Goal: Find specific page/section: Find specific page/section

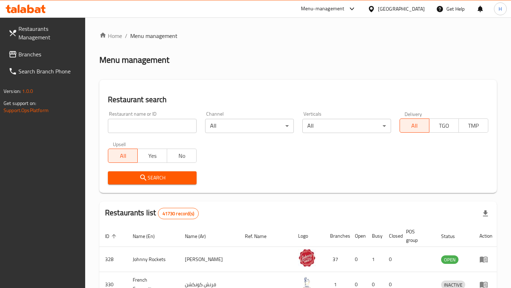
click at [138, 132] on input "search" at bounding box center [152, 126] width 89 height 14
paste input "629452"
type input "629452"
click at [143, 175] on icon "submit" at bounding box center [143, 178] width 6 height 6
click at [143, 175] on div at bounding box center [255, 144] width 511 height 288
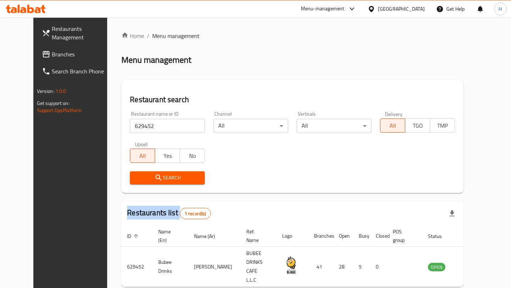
scroll to position [23, 0]
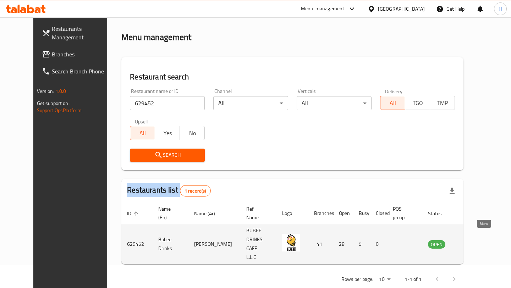
click at [474, 240] on icon "enhanced table" at bounding box center [470, 244] width 9 height 9
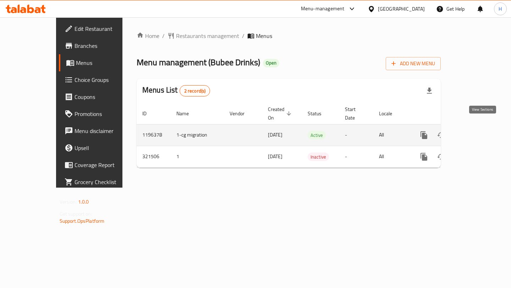
click at [480, 131] on icon "enhanced table" at bounding box center [475, 135] width 9 height 9
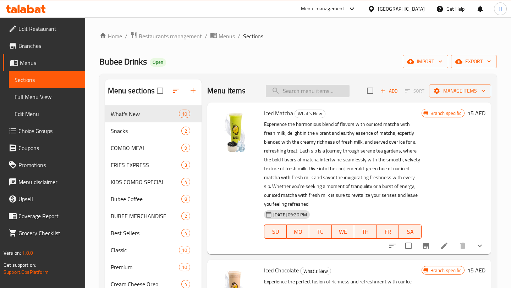
click at [289, 90] on input "search" at bounding box center [308, 91] width 84 height 12
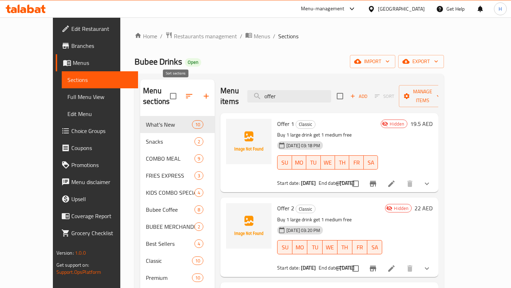
type input "offer"
click at [185, 94] on icon "button" at bounding box center [189, 96] width 9 height 9
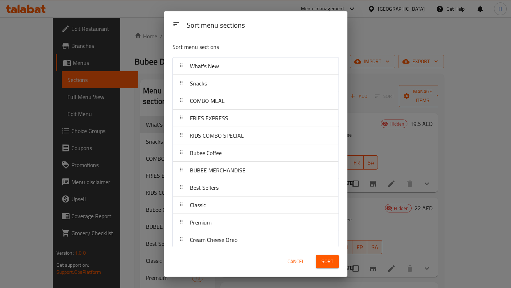
scroll to position [58, 0]
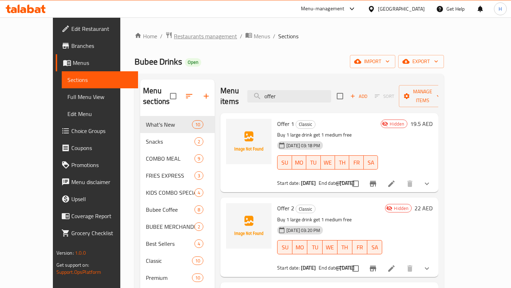
click at [195, 39] on span "Restaurants management" at bounding box center [205, 36] width 63 height 9
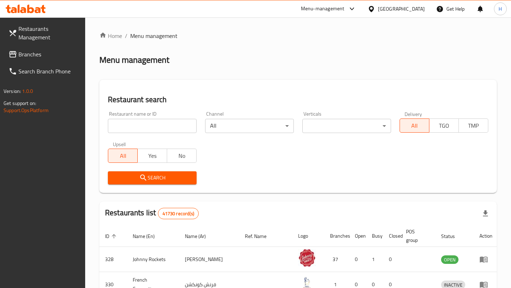
click at [148, 130] on input "search" at bounding box center [152, 126] width 89 height 14
paste input "644587"
type input "644587"
click at [145, 180] on icon "submit" at bounding box center [143, 178] width 9 height 9
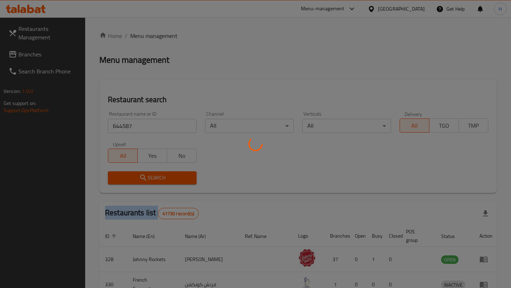
click at [145, 180] on div at bounding box center [255, 144] width 511 height 288
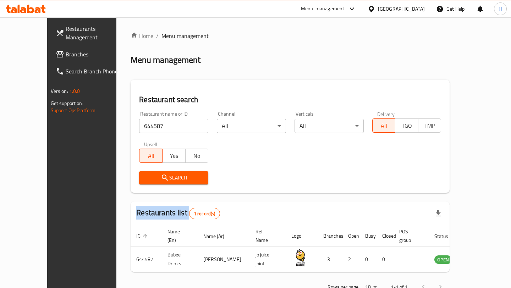
scroll to position [15, 0]
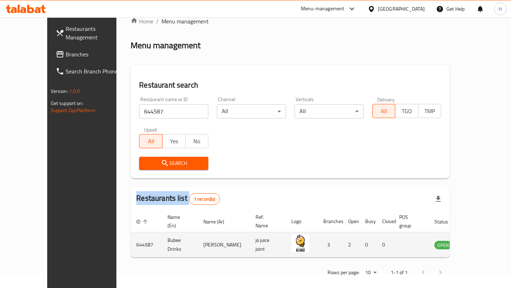
click at [481, 241] on icon "enhanced table" at bounding box center [476, 245] width 9 height 9
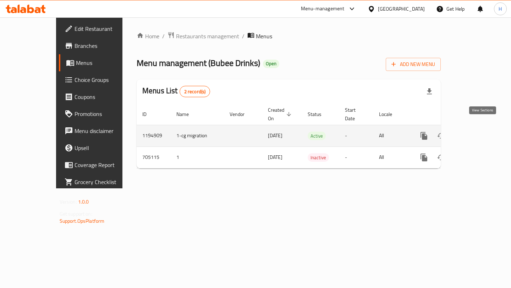
click at [479, 132] on icon "enhanced table" at bounding box center [475, 136] width 9 height 9
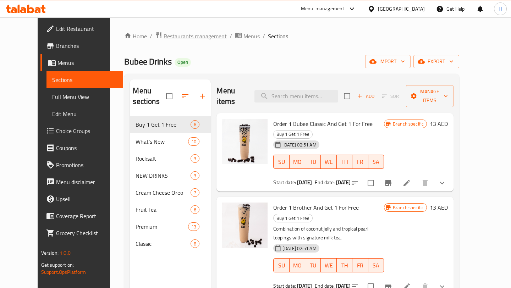
click at [167, 38] on span "Restaurants management" at bounding box center [195, 36] width 63 height 9
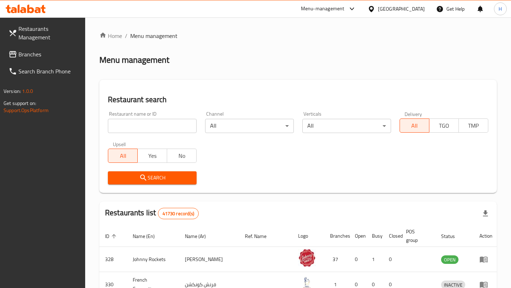
click at [169, 125] on input "search" at bounding box center [152, 126] width 89 height 14
paste input "664245"
type input "664245"
click at [168, 181] on span "Search" at bounding box center [152, 178] width 77 height 9
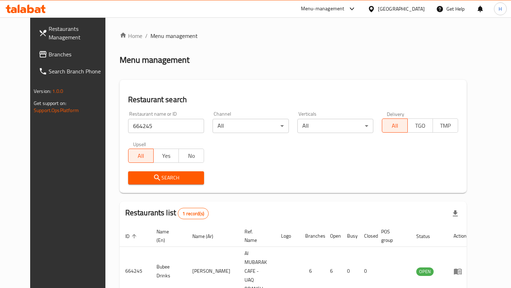
scroll to position [23, 0]
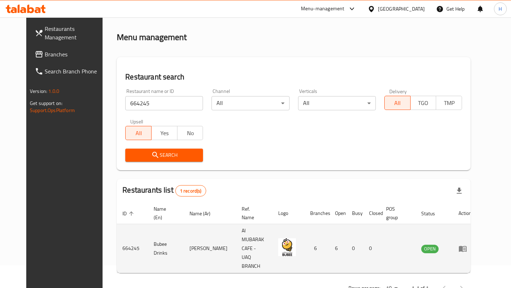
click at [467, 246] on icon "enhanced table" at bounding box center [463, 249] width 8 height 6
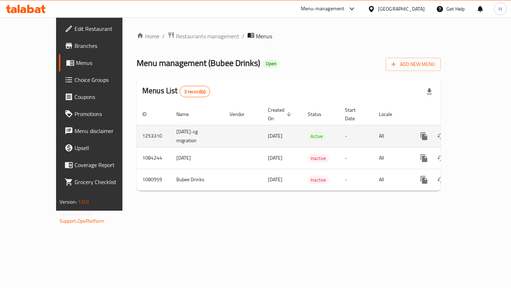
click at [480, 132] on icon "enhanced table" at bounding box center [475, 136] width 9 height 9
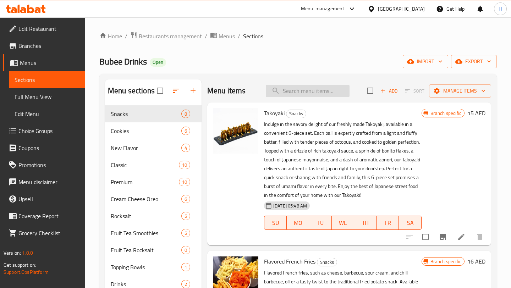
click at [316, 87] on input "search" at bounding box center [308, 91] width 84 height 12
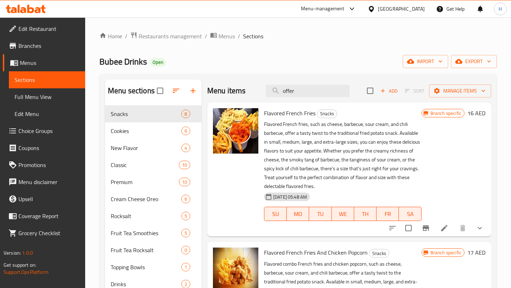
type input "offer"
